Goal: Task Accomplishment & Management: Complete application form

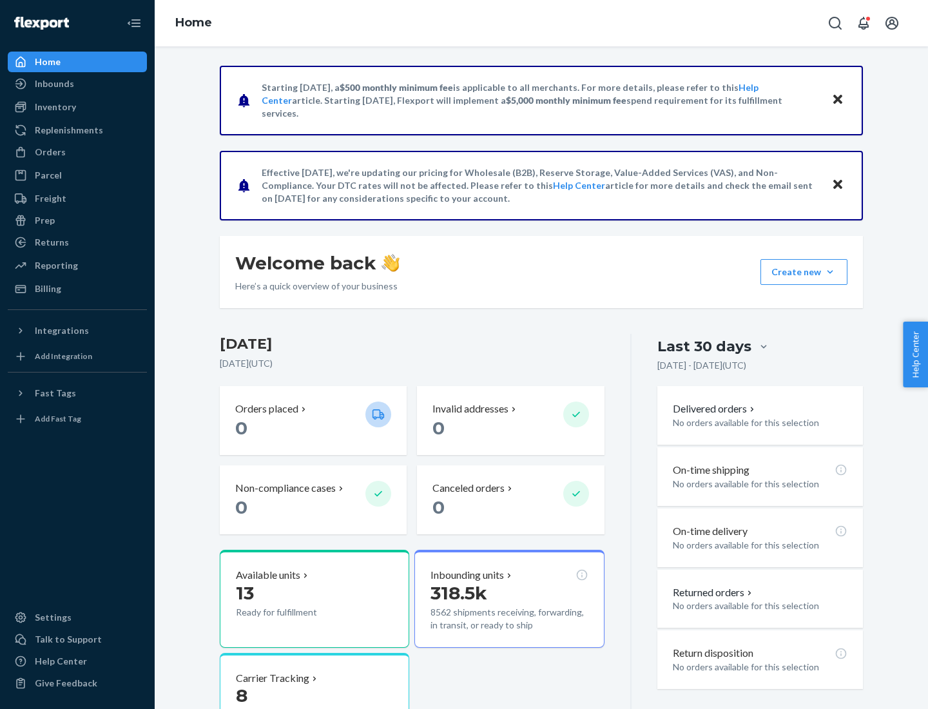
click at [830, 272] on button "Create new Create new inbound Create new order Create new product" at bounding box center [804, 272] width 87 height 26
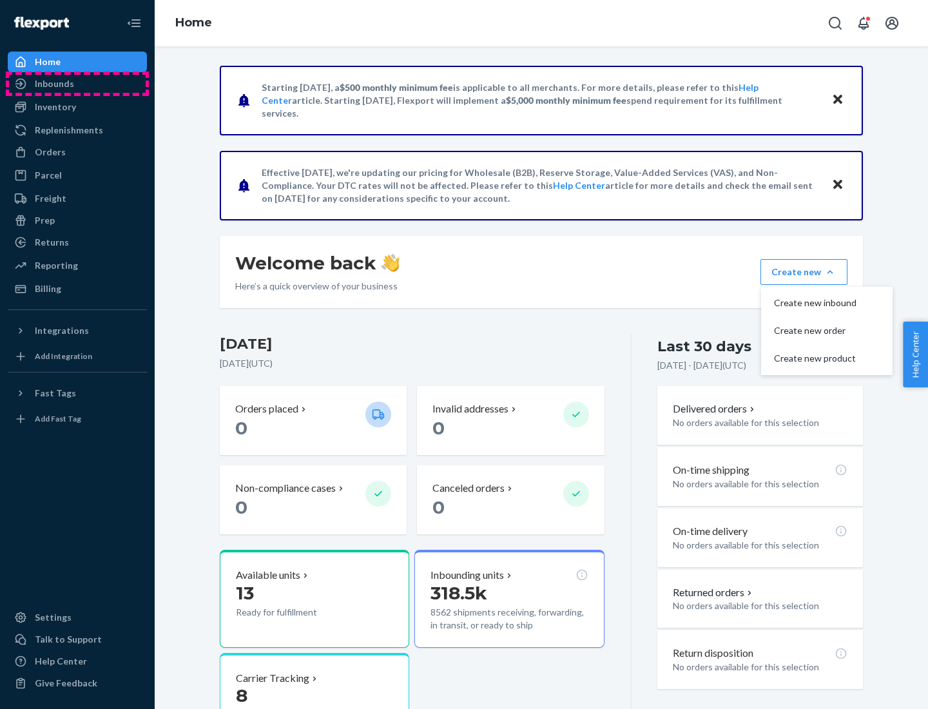
click at [77, 84] on div "Inbounds" at bounding box center [77, 84] width 137 height 18
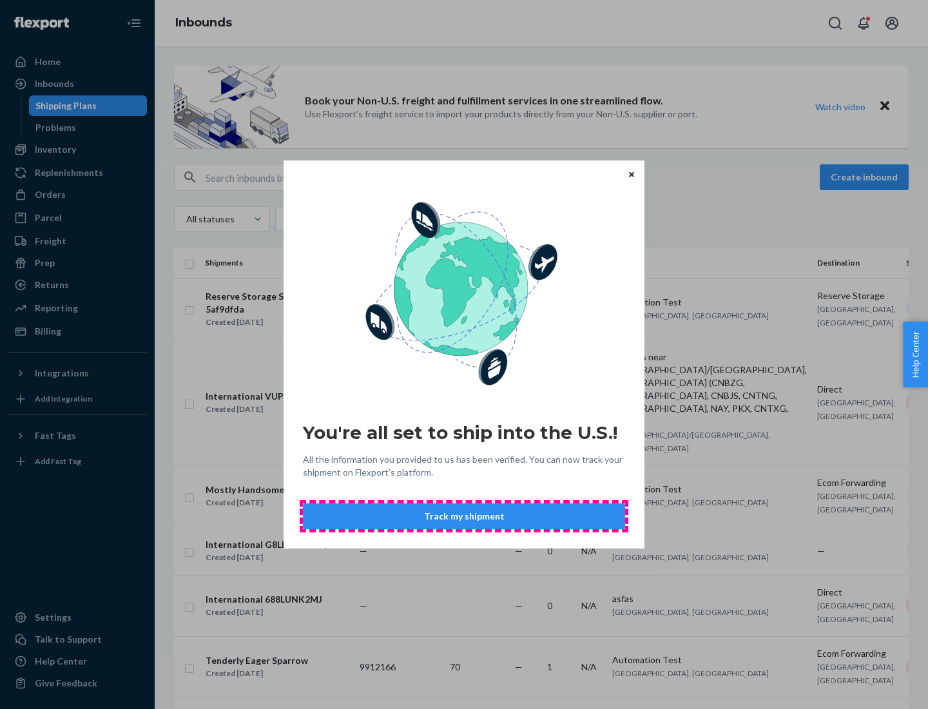
click at [464, 516] on button "Track my shipment" at bounding box center [464, 517] width 322 height 26
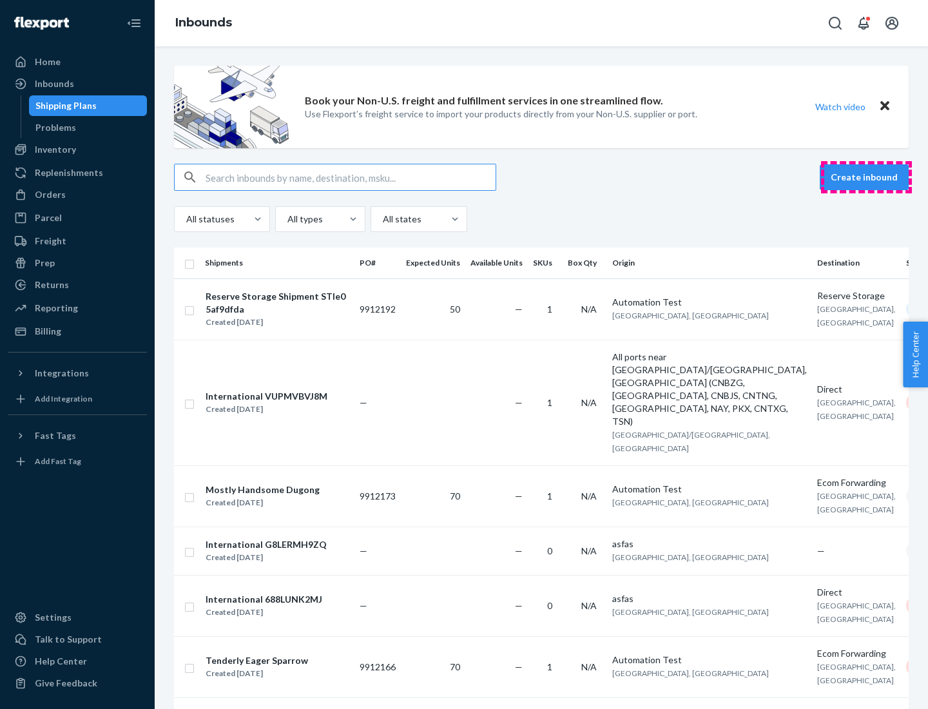
click at [867, 177] on button "Create inbound" at bounding box center [864, 177] width 89 height 26
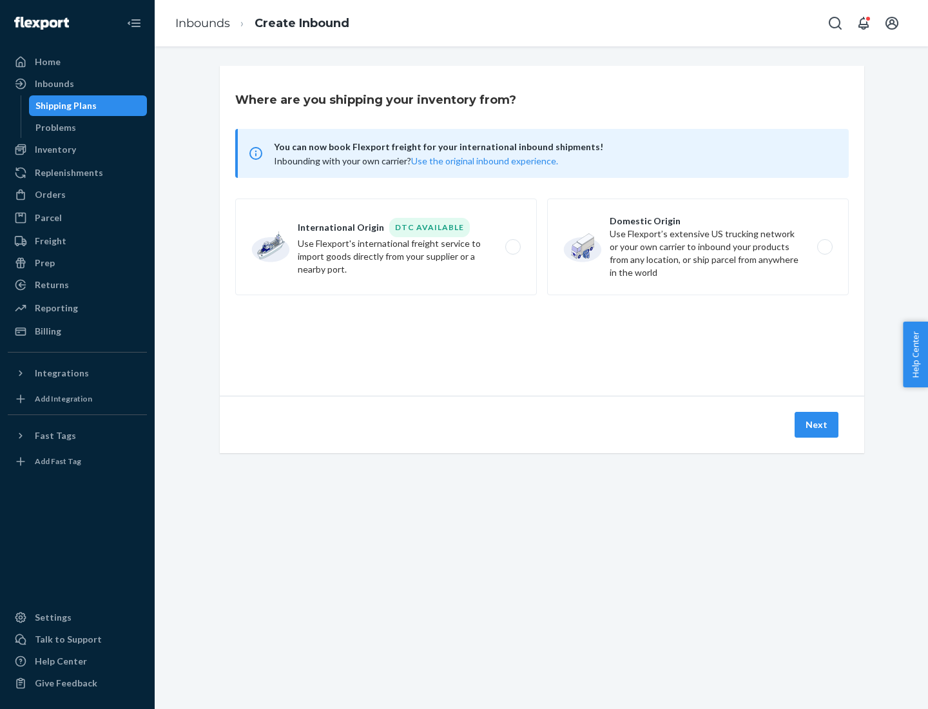
click at [386, 247] on label "International Origin DTC Available Use Flexport's international freight service…" at bounding box center [386, 247] width 302 height 97
click at [513, 247] on input "International Origin DTC Available Use Flexport's international freight service…" at bounding box center [517, 247] width 8 height 8
radio input "true"
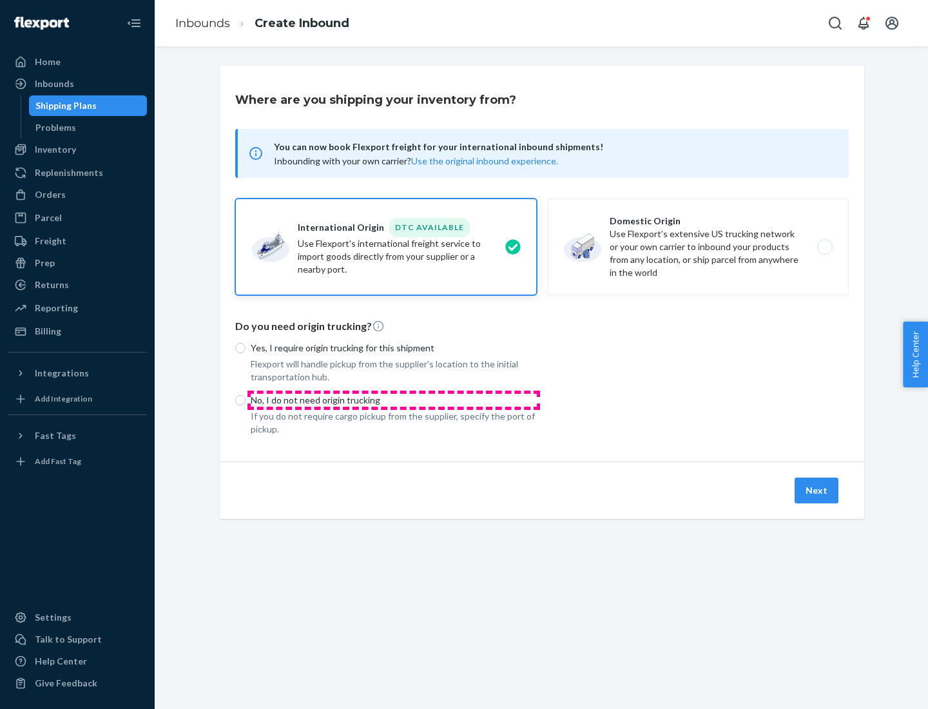
click at [394, 400] on p "No, I do not need origin trucking" at bounding box center [394, 400] width 286 height 13
click at [246, 400] on input "No, I do not need origin trucking" at bounding box center [240, 400] width 10 height 10
radio input "true"
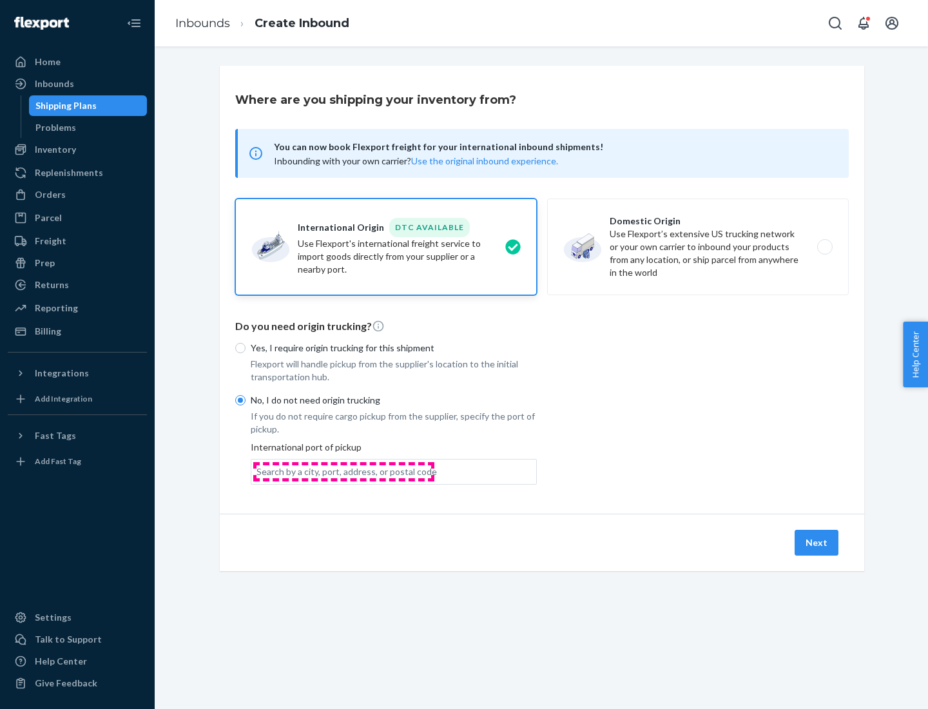
click at [344, 471] on div "Search by a city, port, address, or postal code" at bounding box center [347, 472] width 181 height 13
click at [258, 471] on input "Search by a city, port, address, or postal code" at bounding box center [257, 472] width 1 height 13
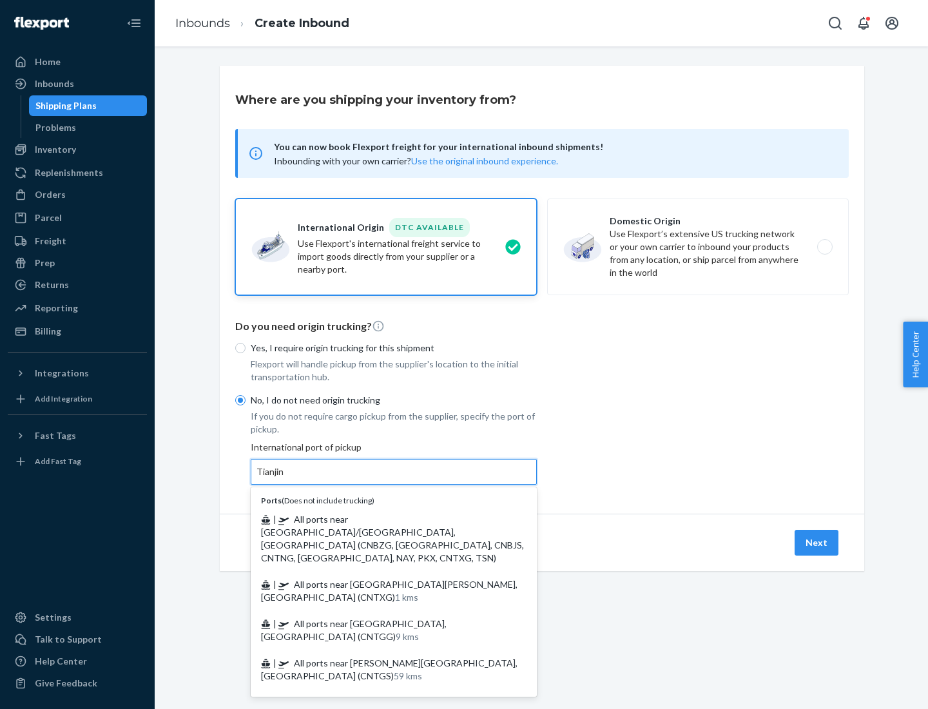
click at [381, 519] on span "| All ports near [GEOGRAPHIC_DATA]/[GEOGRAPHIC_DATA], [GEOGRAPHIC_DATA] (CNBZG,…" at bounding box center [392, 539] width 263 height 50
click at [285, 478] on input "Tianjin" at bounding box center [271, 472] width 28 height 13
type input "All ports near [GEOGRAPHIC_DATA]/[GEOGRAPHIC_DATA], [GEOGRAPHIC_DATA] (CNBZG, […"
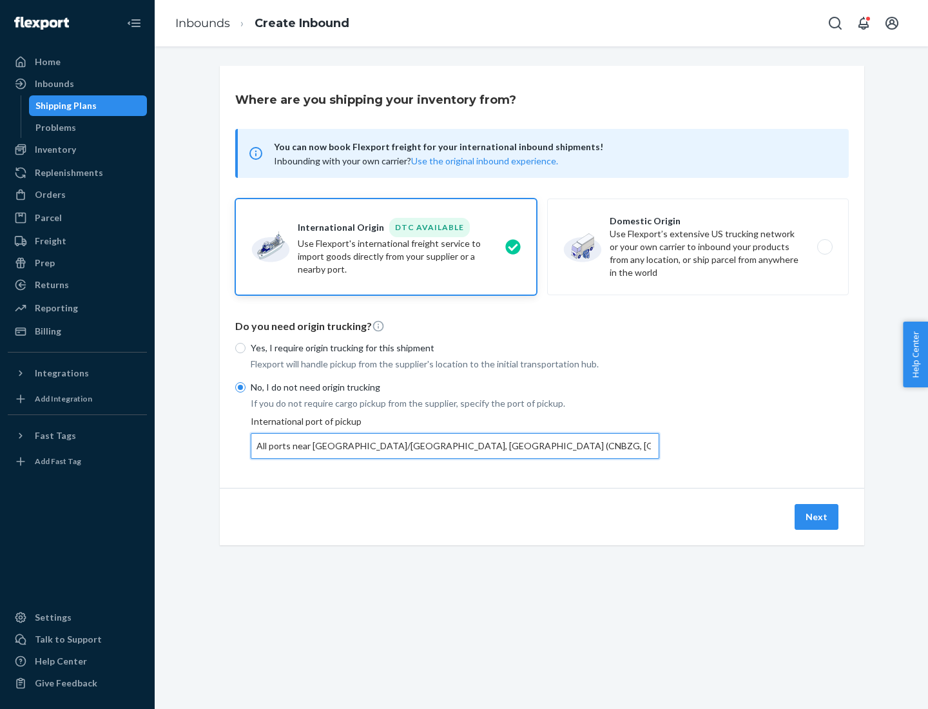
click at [818, 516] on button "Next" at bounding box center [817, 517] width 44 height 26
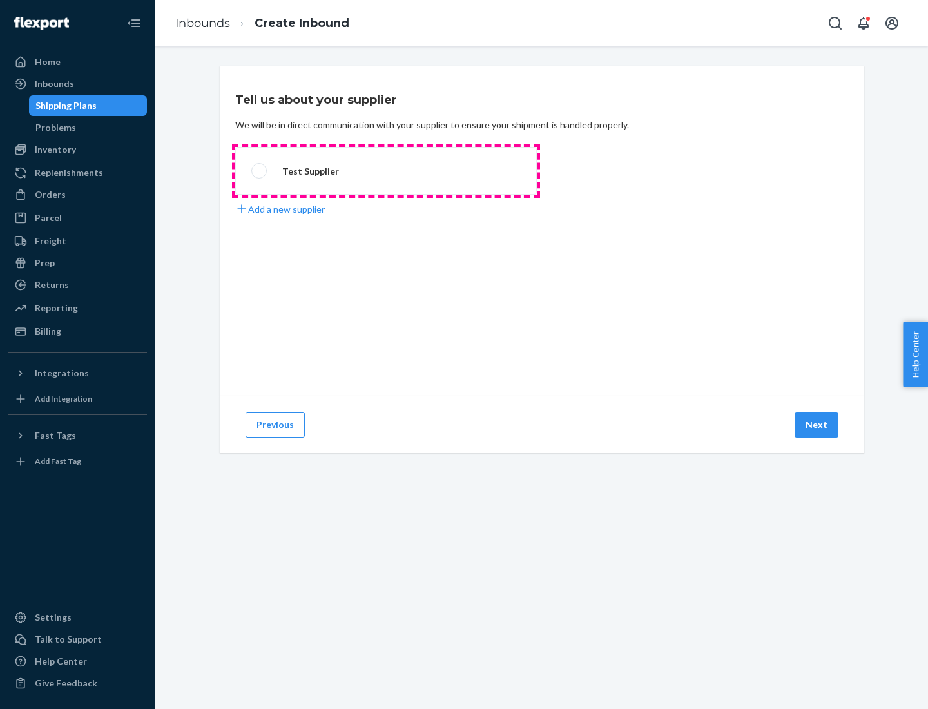
click at [386, 171] on label "Test Supplier" at bounding box center [386, 171] width 302 height 48
click at [260, 171] on input "Test Supplier" at bounding box center [255, 171] width 8 height 8
radio input "true"
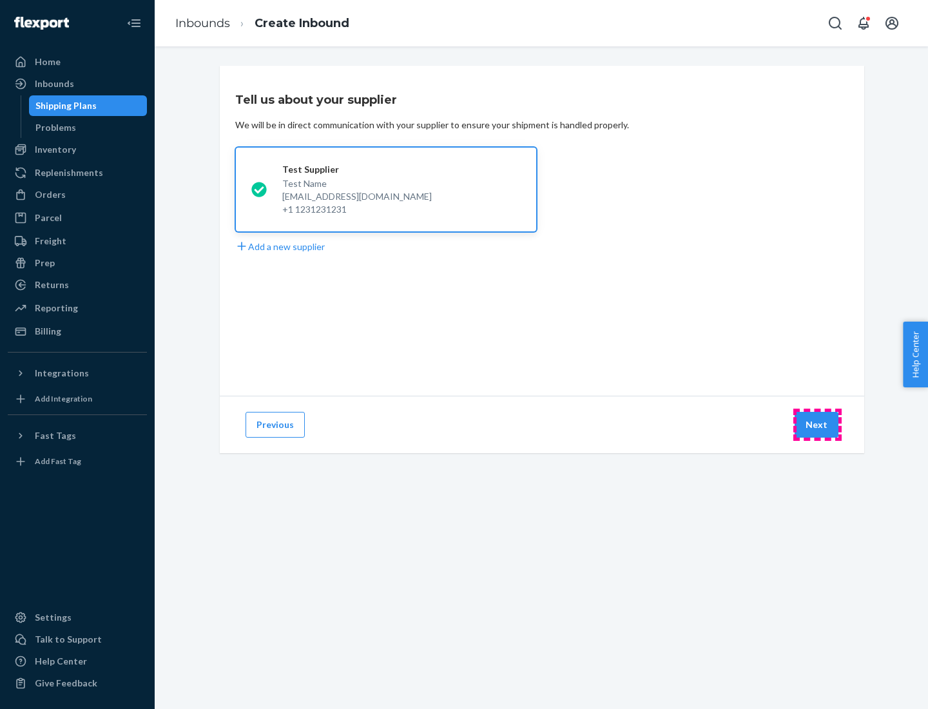
click at [818, 425] on button "Next" at bounding box center [817, 425] width 44 height 26
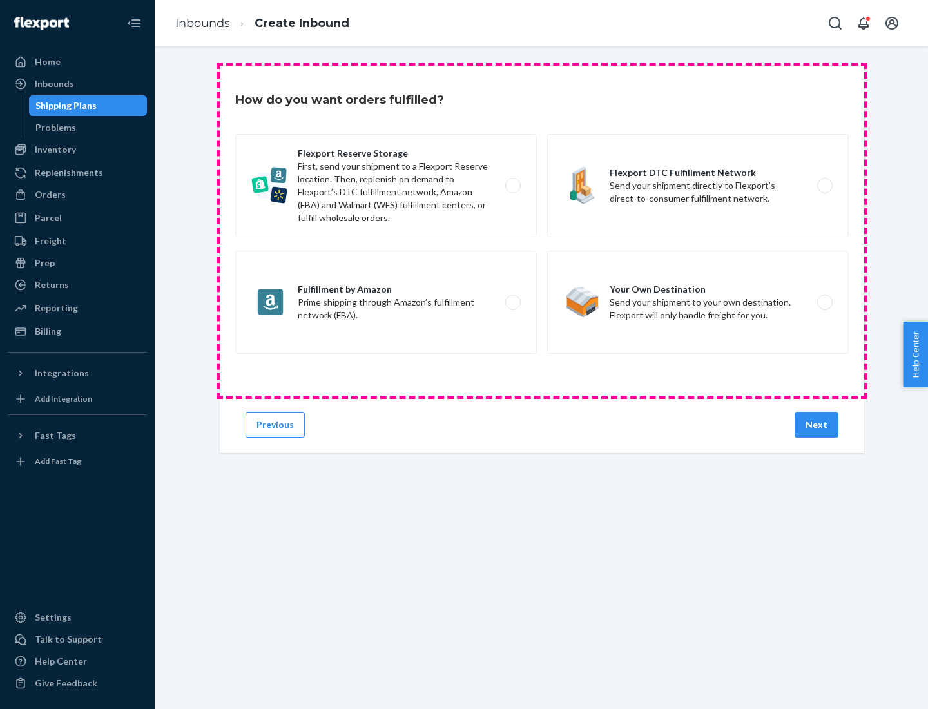
click at [542, 231] on div "Flexport Reserve Storage First, send your shipment to a Flexport Reserve locati…" at bounding box center [542, 245] width 614 height 223
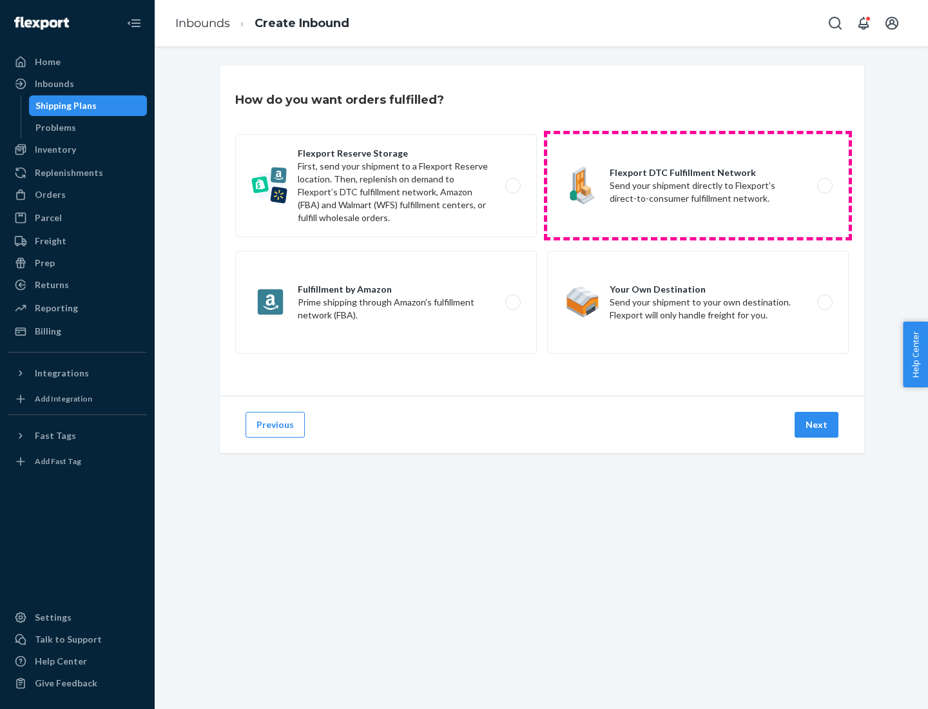
click at [698, 186] on label "Flexport DTC Fulfillment Network Send your shipment directly to Flexport’s dire…" at bounding box center [698, 185] width 302 height 103
click at [825, 186] on input "Flexport DTC Fulfillment Network Send your shipment directly to Flexport’s dire…" at bounding box center [829, 186] width 8 height 8
radio input "true"
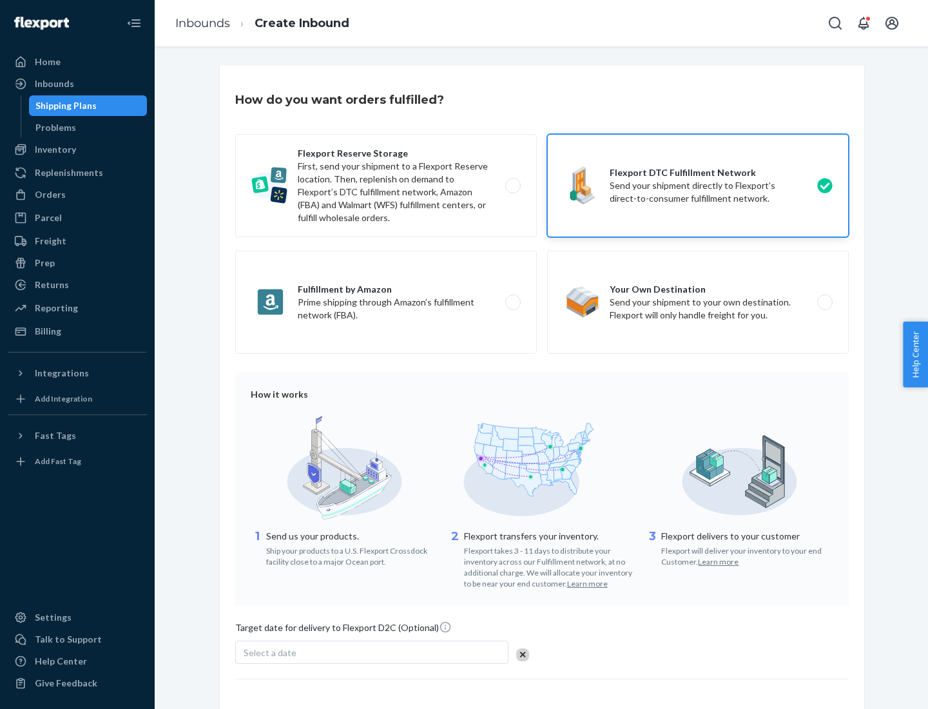
scroll to position [95, 0]
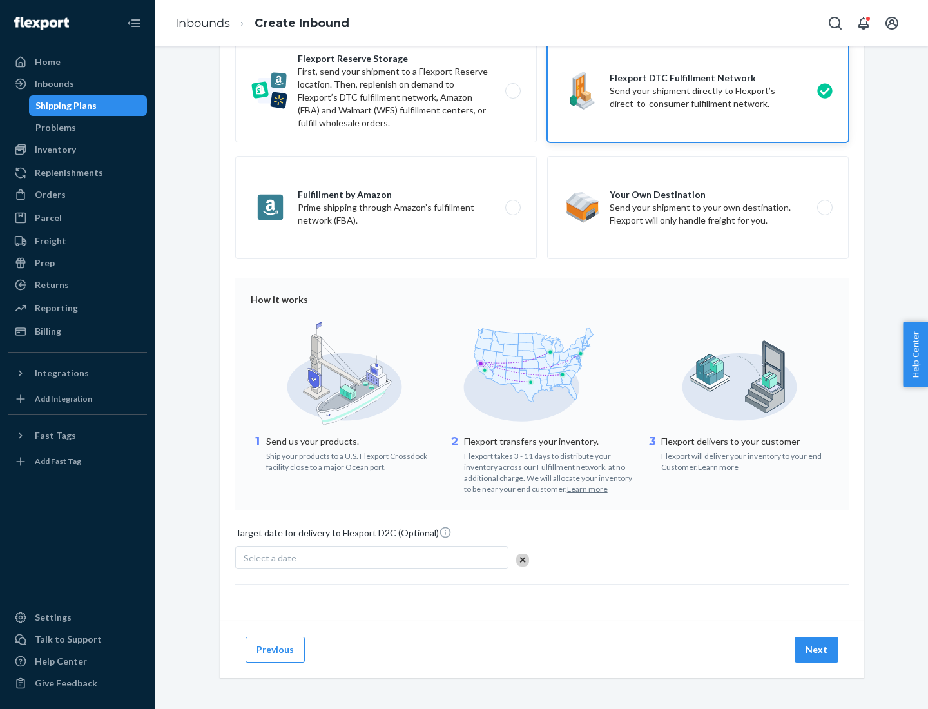
click at [818, 649] on button "Next" at bounding box center [817, 650] width 44 height 26
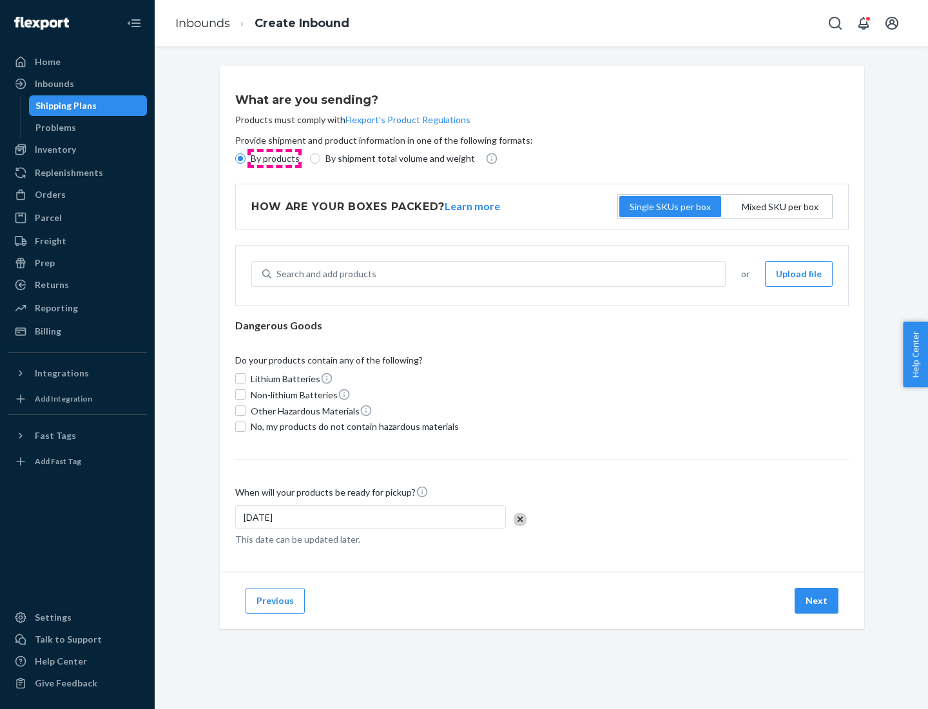
click at [274, 159] on p "By products" at bounding box center [275, 158] width 49 height 13
click at [246, 159] on input "By products" at bounding box center [240, 158] width 10 height 10
click at [324, 274] on div "Search and add products" at bounding box center [327, 274] width 100 height 13
click at [278, 274] on input "Search and add products" at bounding box center [277, 274] width 1 height 13
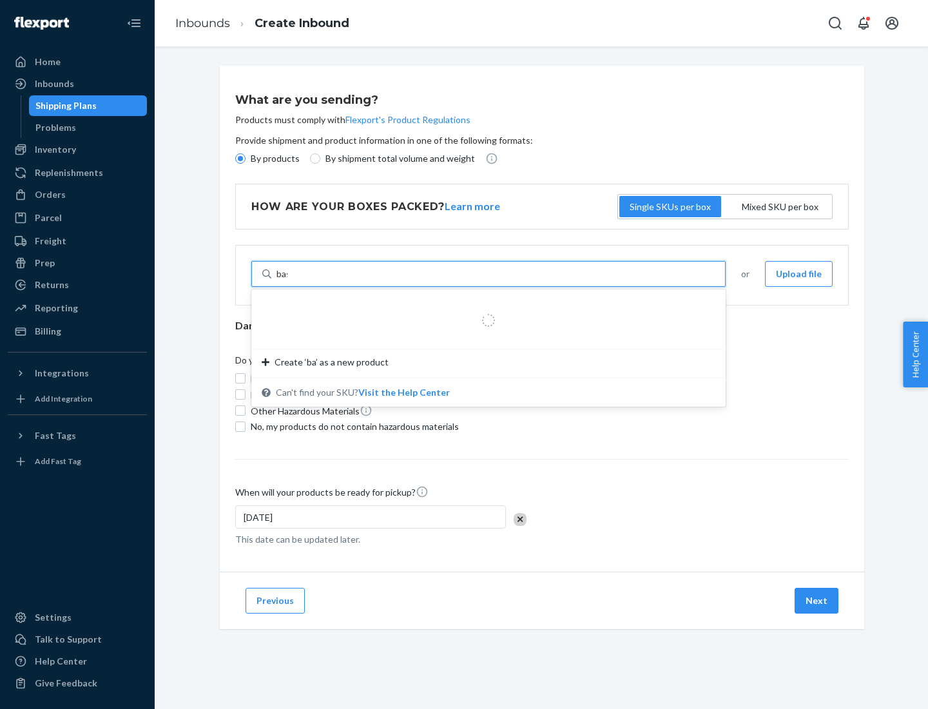
type input "basic"
click at [484, 305] on div "Basic Test Product 1" at bounding box center [484, 305] width 444 height 13
click at [298, 280] on input "basic" at bounding box center [287, 274] width 21 height 13
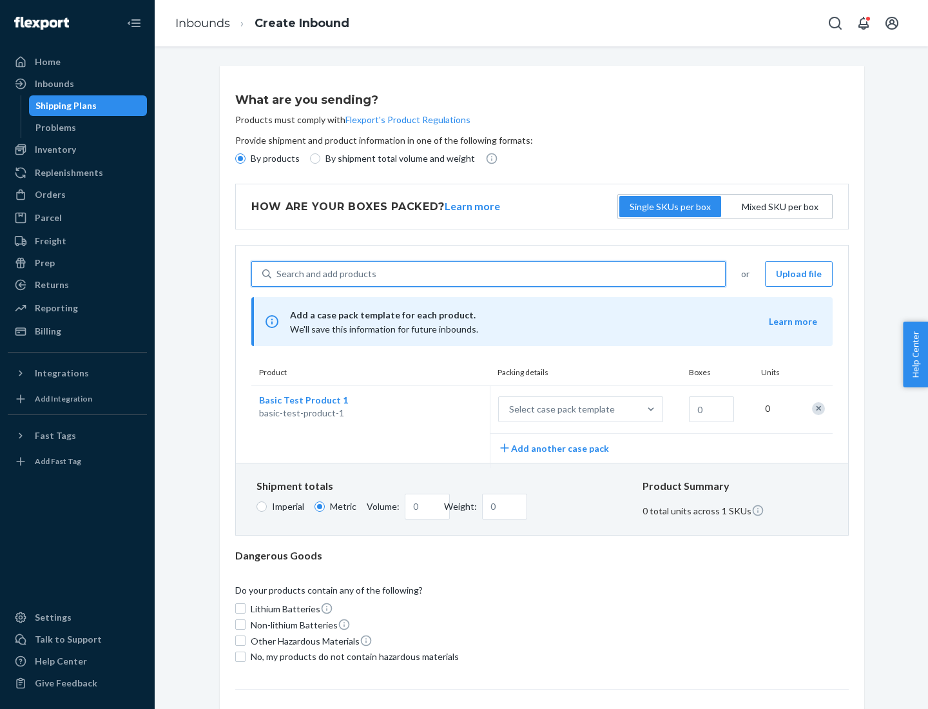
scroll to position [32, 0]
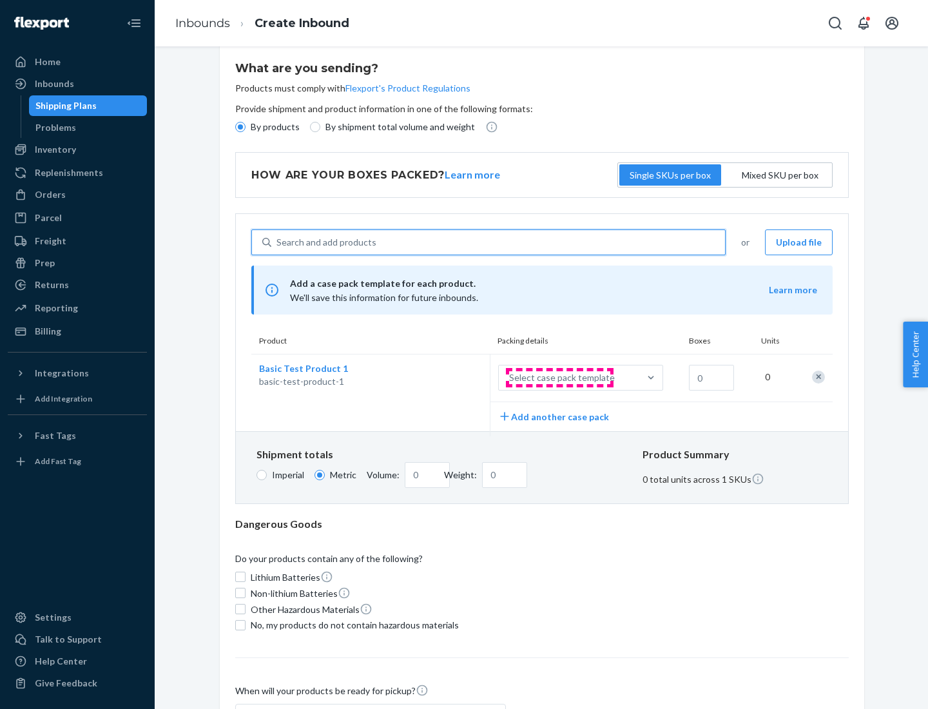
click at [560, 378] on div "Select case pack template" at bounding box center [562, 377] width 106 height 13
click at [446, 378] on input "Select case pack template" at bounding box center [446, 378] width 0 height 0
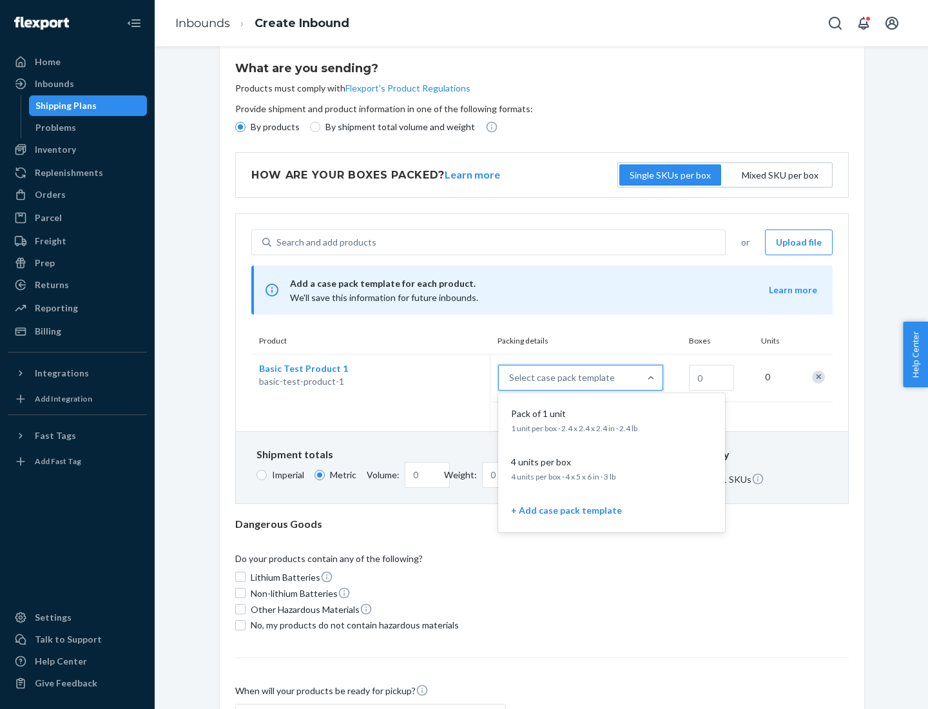
scroll to position [74, 0]
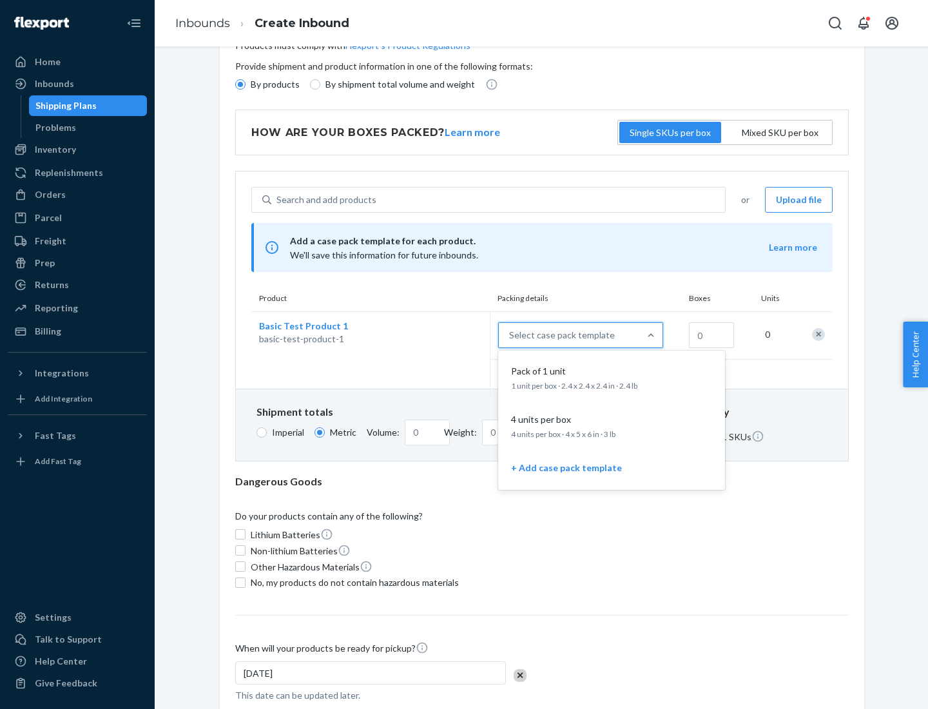
click at [612, 377] on div "Pack of 1 unit" at bounding box center [609, 371] width 206 height 13
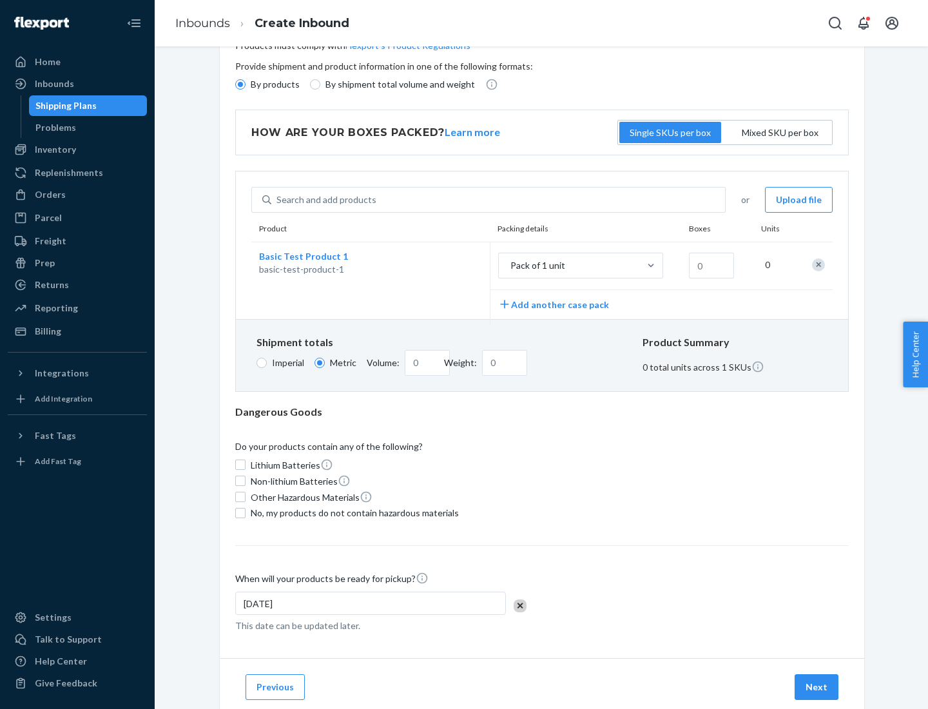
scroll to position [0, 0]
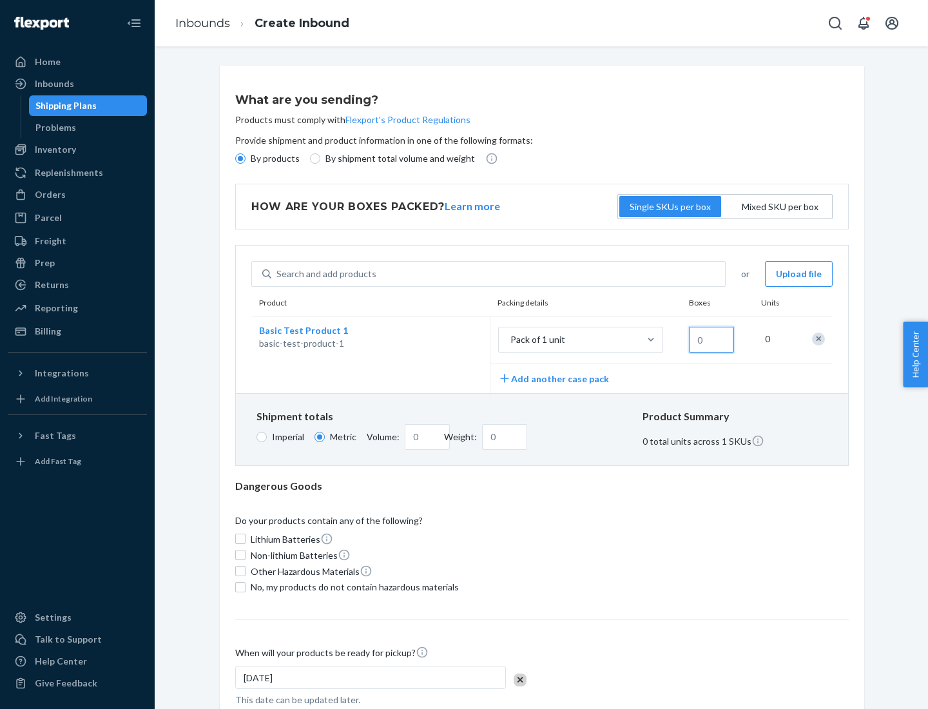
type input "1.09"
type input "10"
type input "10.89"
type input "100"
type input "0.02"
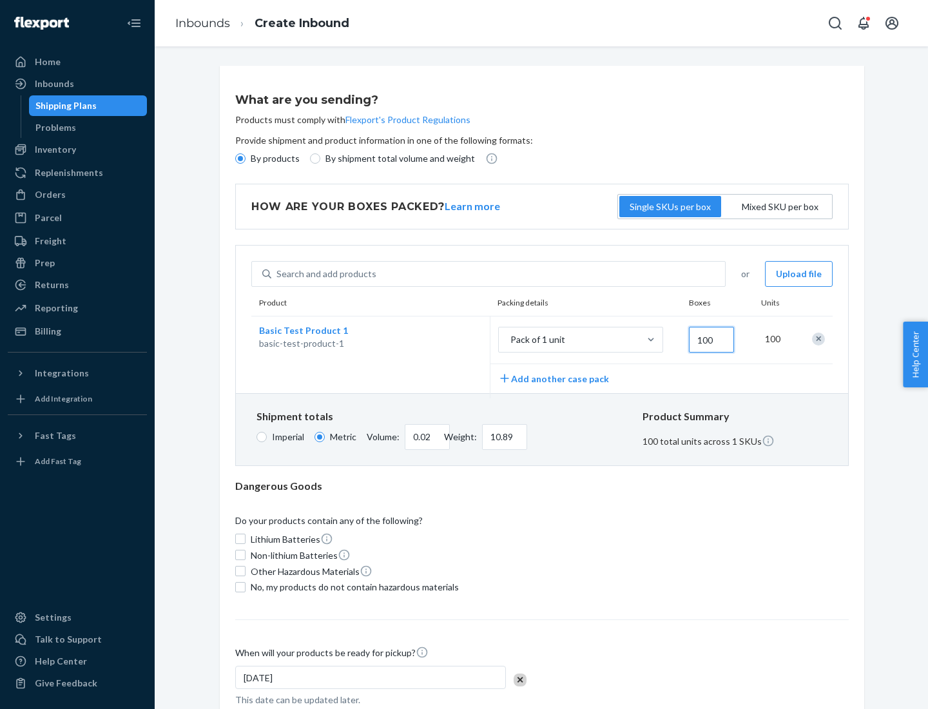
type input "108.86"
type input "1000"
type input "0.23"
type input "1088.62"
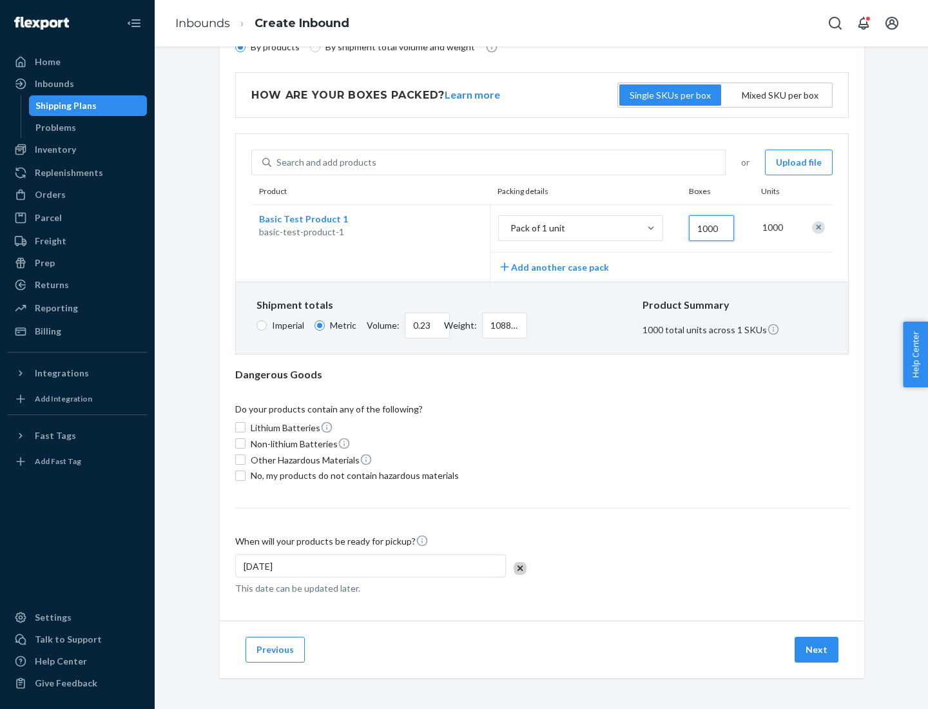
type input "1000"
click at [353, 475] on span "No, my products do not contain hazardous materials" at bounding box center [355, 475] width 208 height 13
click at [246, 475] on input "No, my products do not contain hazardous materials" at bounding box center [240, 476] width 10 height 10
checkbox input "true"
click at [818, 649] on button "Next" at bounding box center [817, 650] width 44 height 26
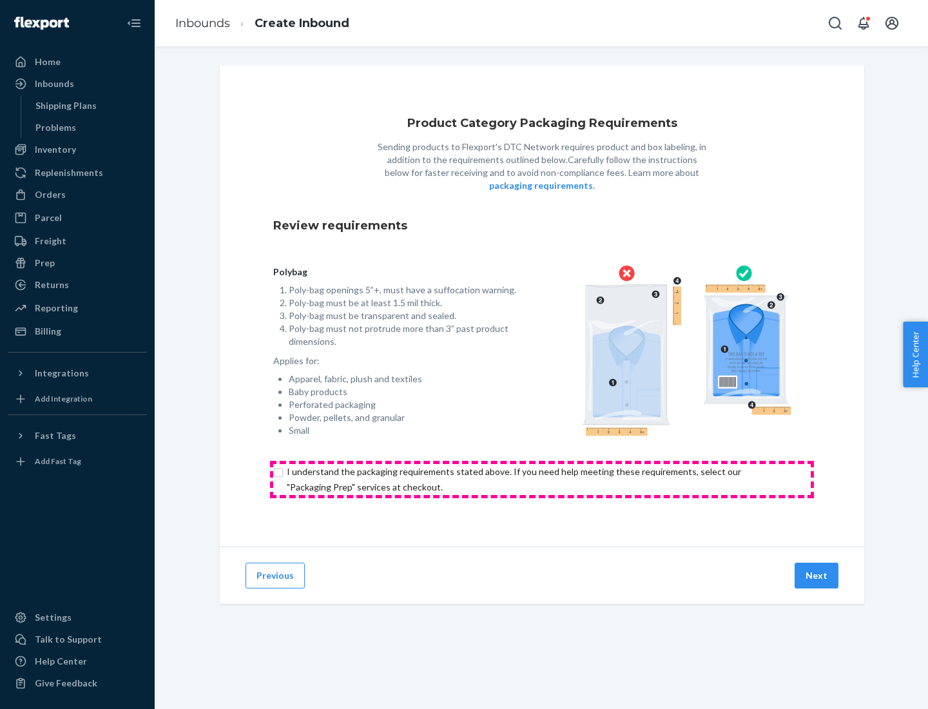
click at [542, 479] on input "checkbox" at bounding box center [542, 479] width 538 height 31
checkbox input "true"
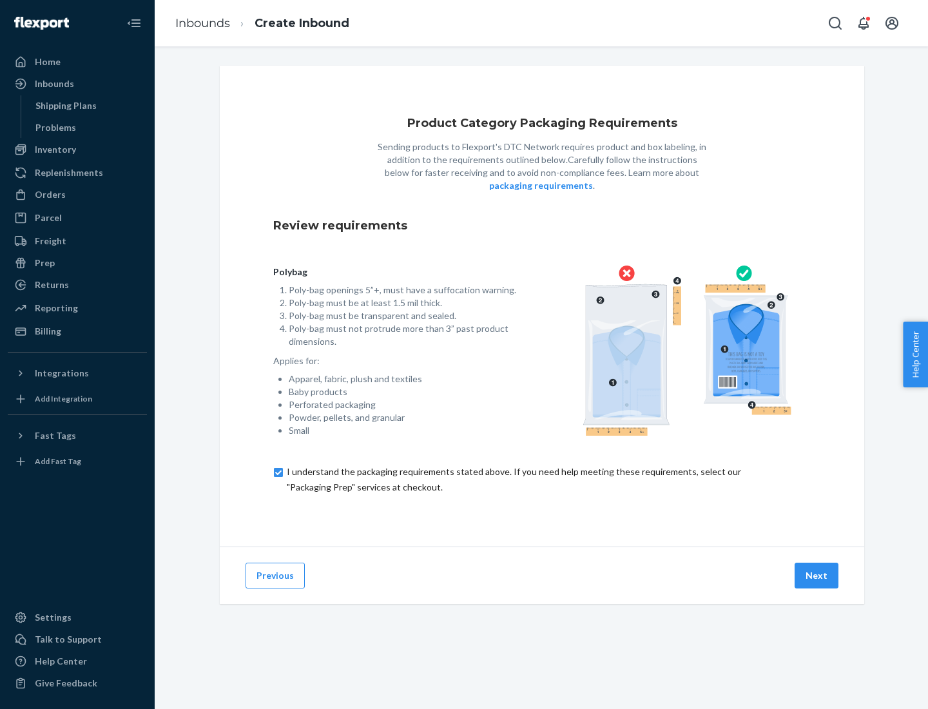
click at [818, 575] on button "Next" at bounding box center [817, 576] width 44 height 26
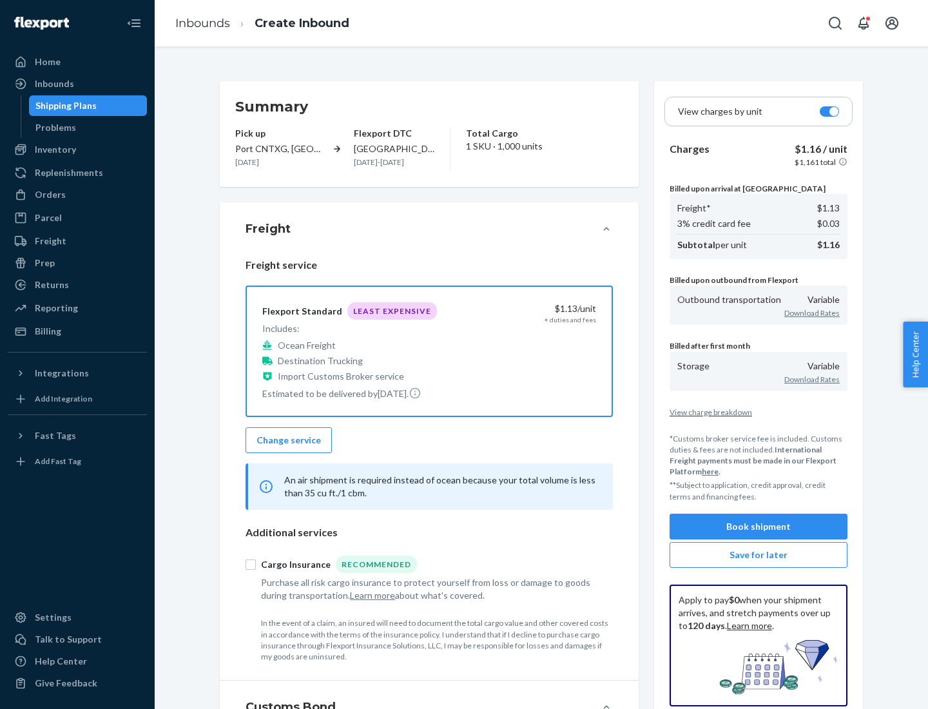
scroll to position [149, 0]
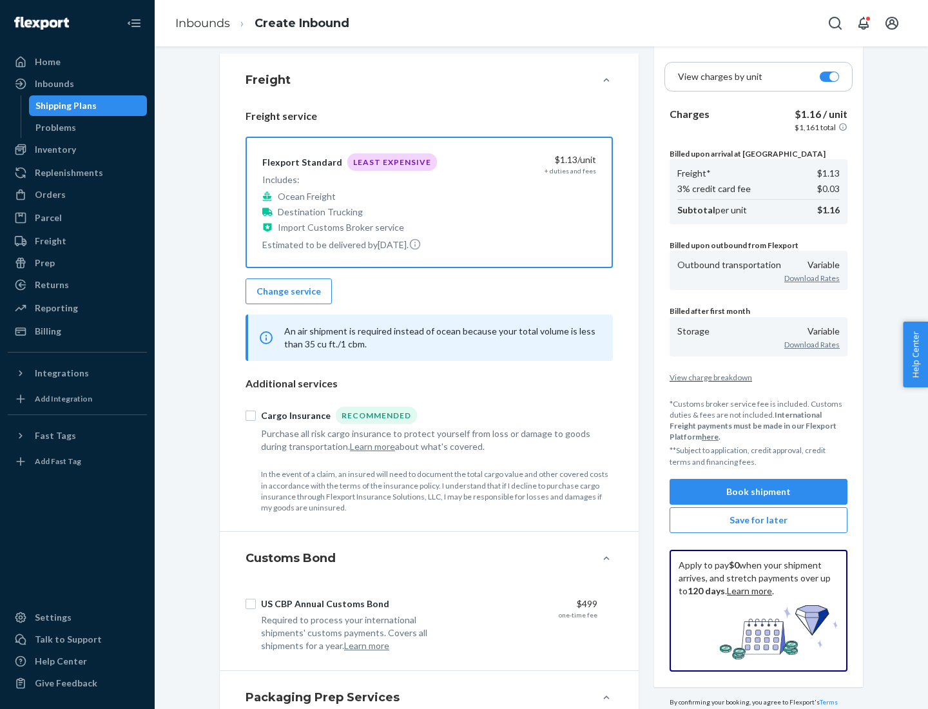
click at [759, 491] on button "Book shipment" at bounding box center [759, 492] width 178 height 26
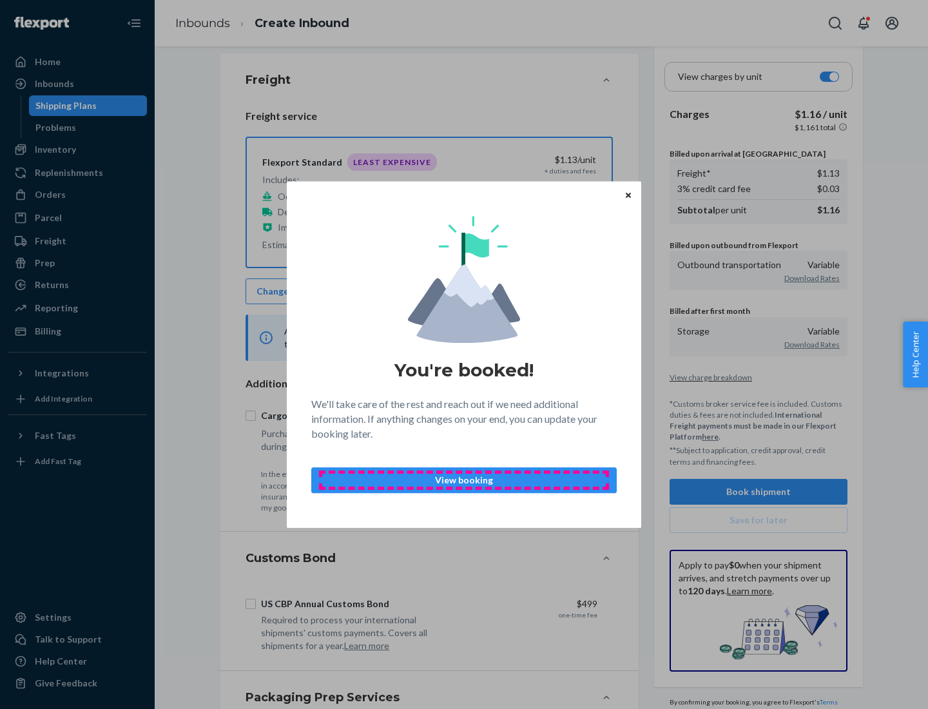
click at [464, 480] on p "View booking" at bounding box center [464, 480] width 284 height 13
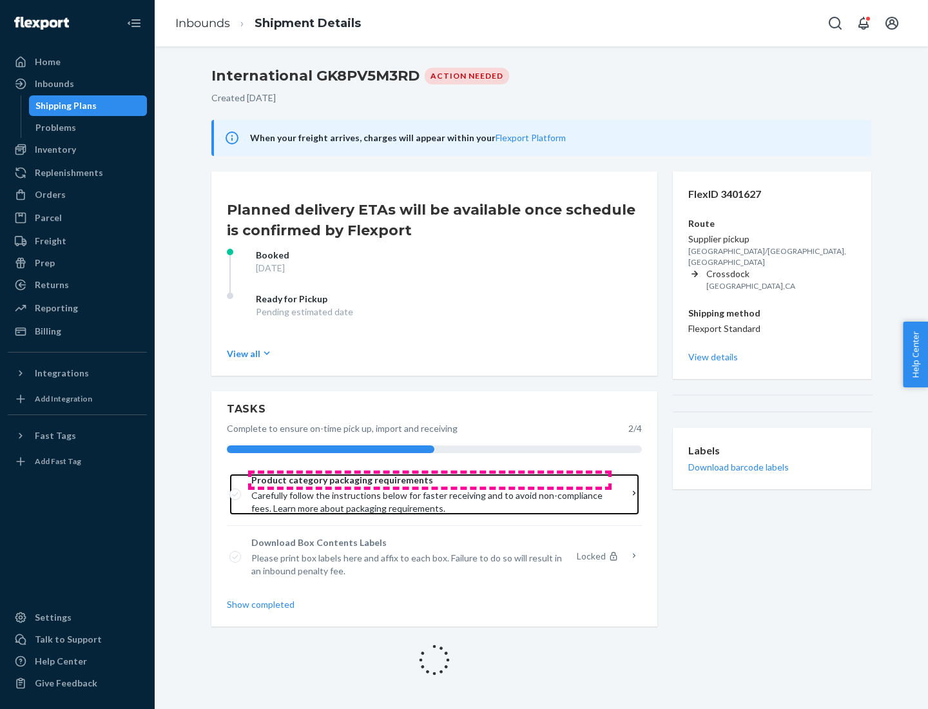
click at [430, 480] on span "Product category packaging requirements" at bounding box center [429, 480] width 357 height 13
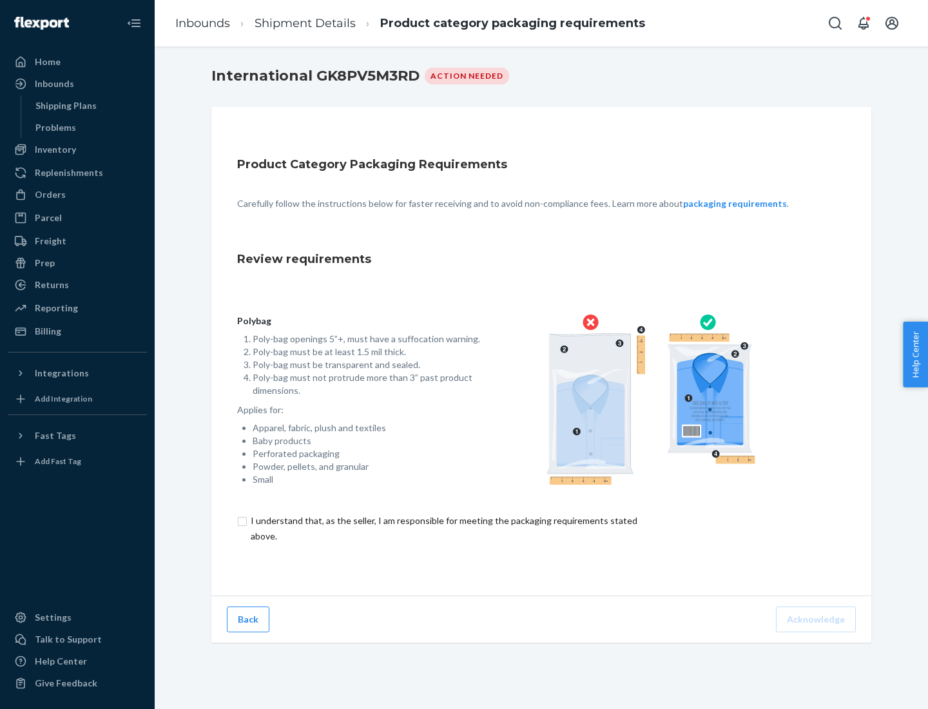
click at [443, 528] on input "checkbox" at bounding box center [451, 528] width 429 height 31
checkbox input "true"
